Goal: Ask a question

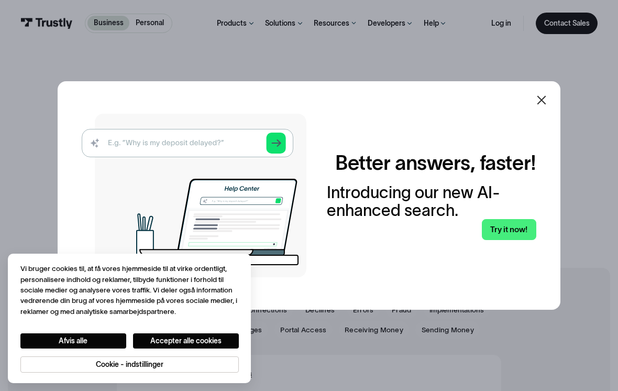
click at [197, 155] on img at bounding box center [194, 195] width 225 height 163
click at [147, 153] on img at bounding box center [194, 195] width 225 height 163
click at [145, 148] on img at bounding box center [194, 195] width 225 height 163
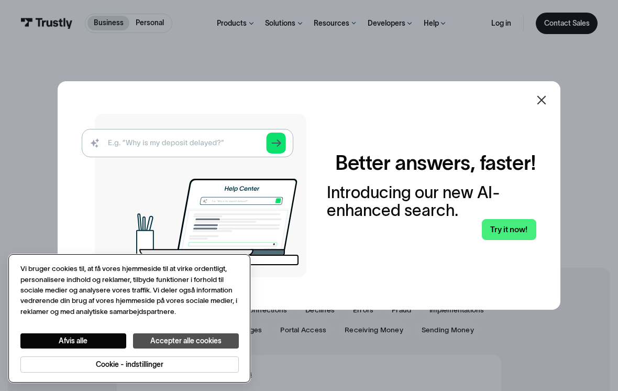
click at [175, 338] on button "Accepter alle cookies" at bounding box center [186, 340] width 106 height 15
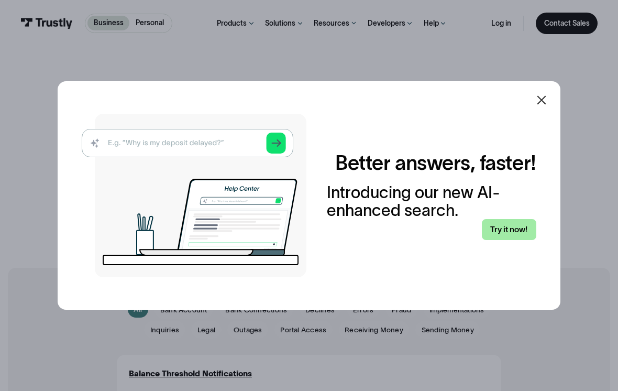
click at [513, 239] on link "Try it now!" at bounding box center [509, 229] width 54 height 21
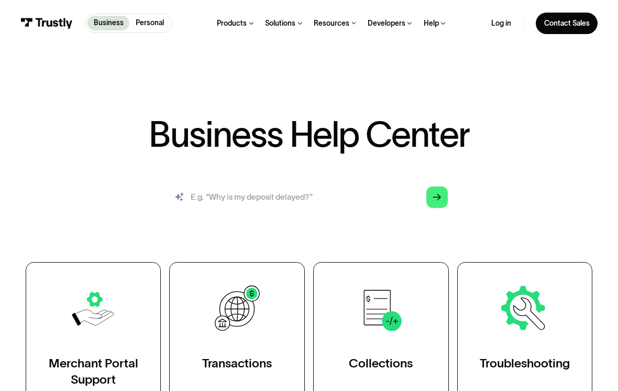
click at [264, 201] on input "search" at bounding box center [308, 197] width 293 height 32
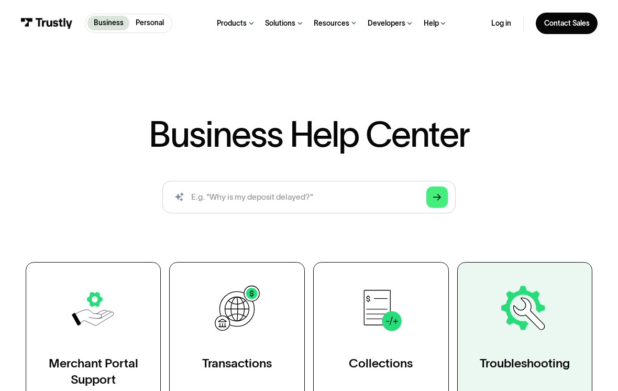
click at [512, 314] on img at bounding box center [525, 308] width 52 height 52
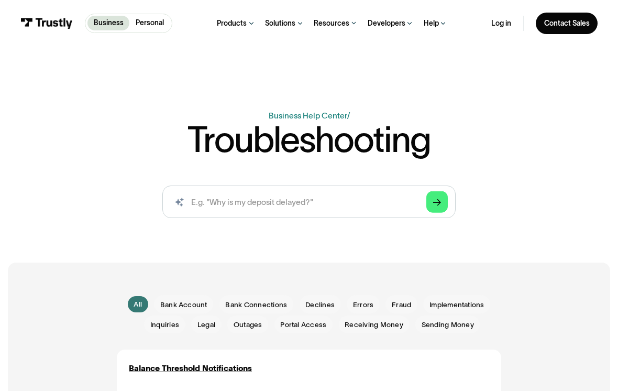
scroll to position [76, 0]
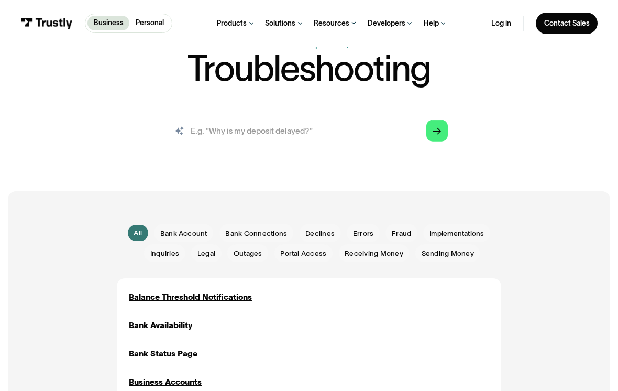
click at [320, 131] on input "search" at bounding box center [308, 131] width 293 height 32
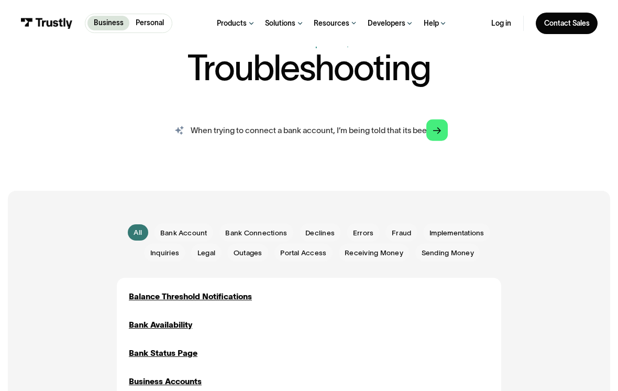
type input "When trying to connect a bank account, I’m being told that its been done in a w…"
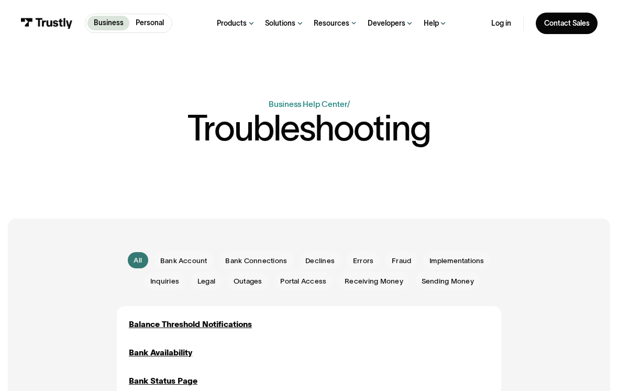
scroll to position [0, 0]
